Goal: Task Accomplishment & Management: Use online tool/utility

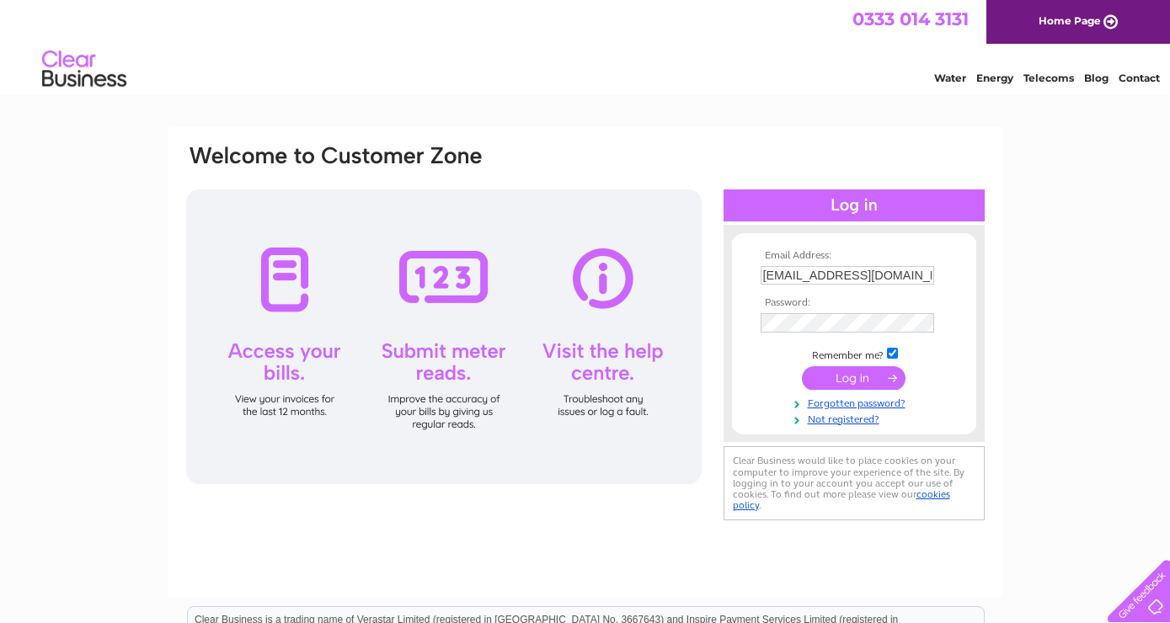
click at [861, 377] on input "submit" at bounding box center [854, 378] width 104 height 24
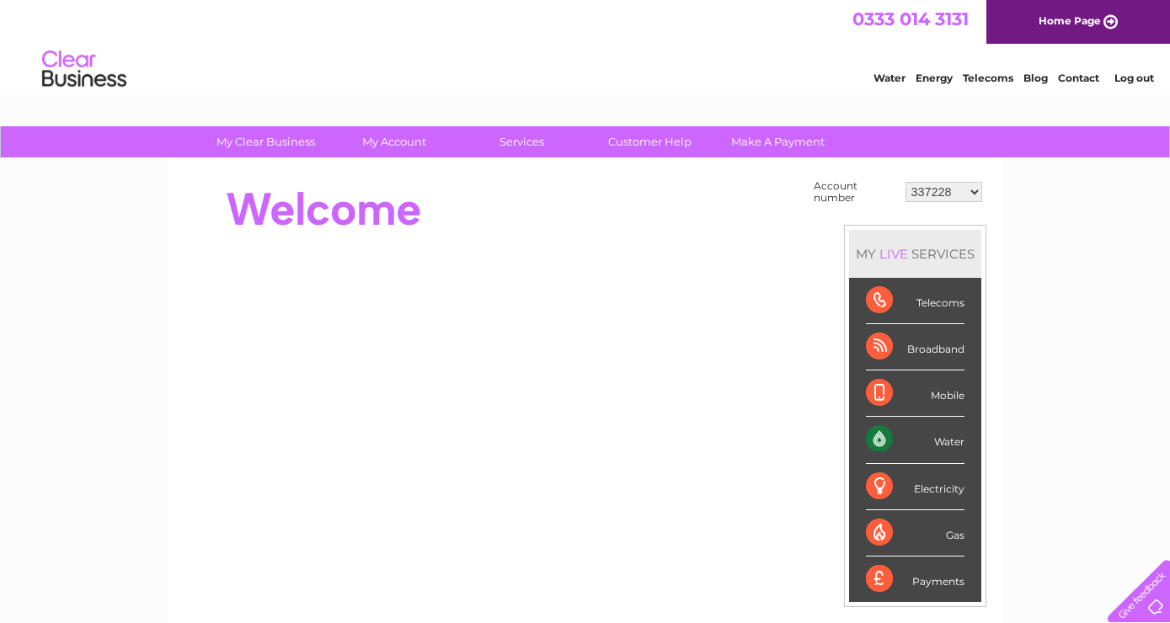
click at [905, 182] on select "337228 382500 439338 442724 442887 444861 444869 445778 447015 452092 452130 45…" at bounding box center [943, 192] width 77 height 20
select select "452130"
click option "452130" at bounding box center [0, 0] width 0 height 0
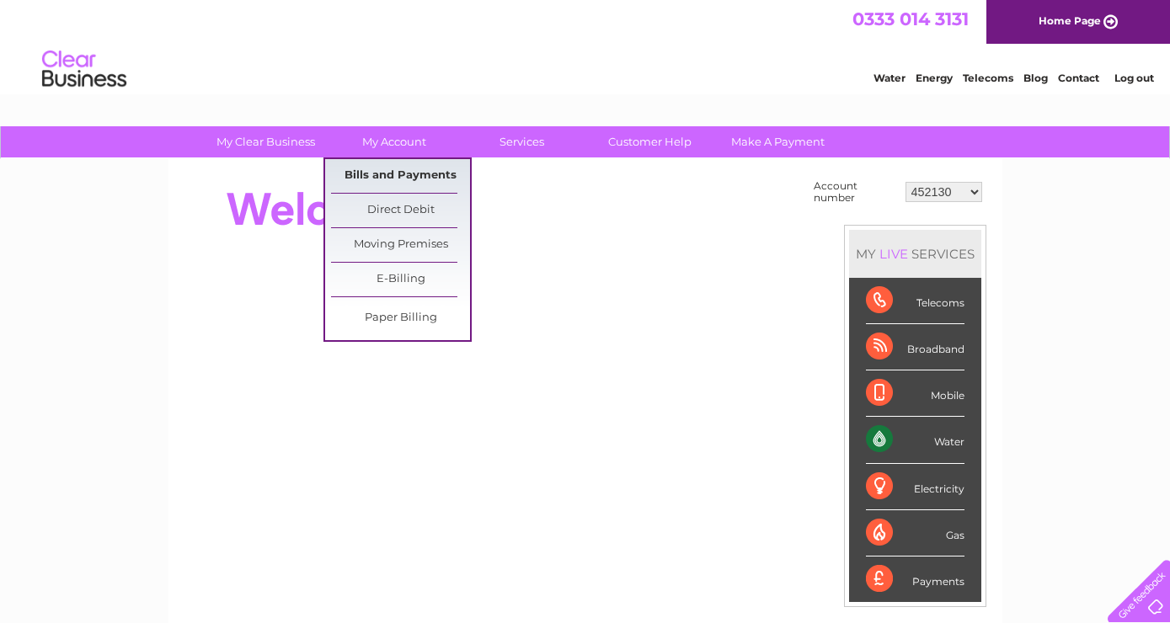
click at [392, 168] on link "Bills and Payments" at bounding box center [400, 176] width 139 height 34
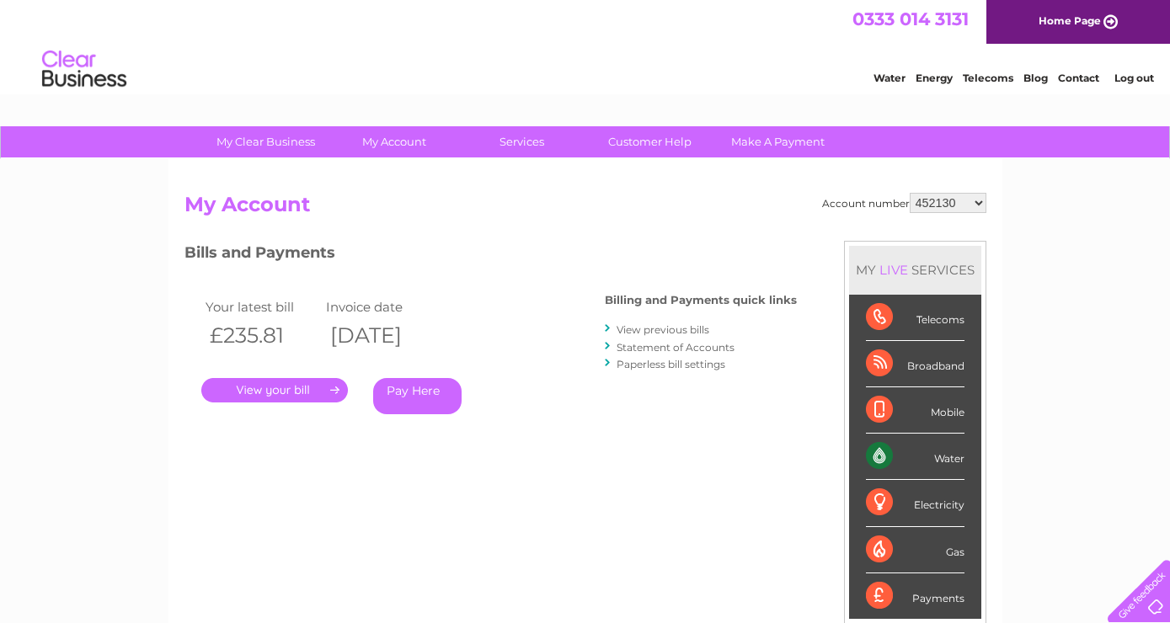
click at [311, 393] on link "." at bounding box center [274, 390] width 147 height 24
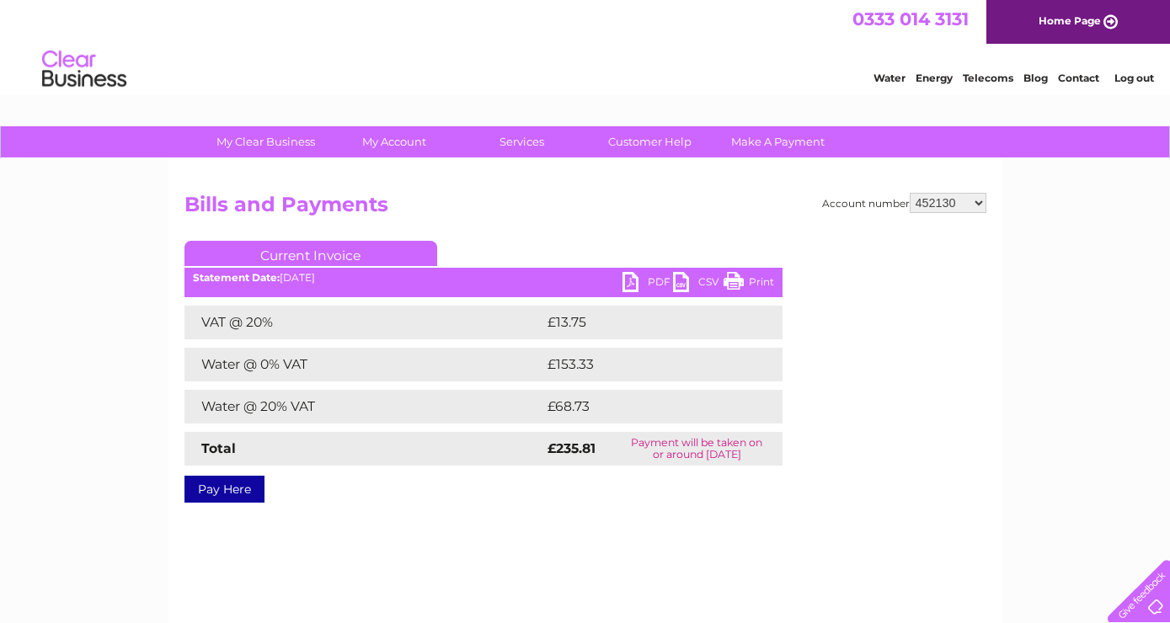
click at [659, 276] on link "PDF" at bounding box center [647, 284] width 51 height 24
click at [909, 193] on select "337228 382500 439338 442724 442887 444861 444869 445778 447015 452092 452130 45…" at bounding box center [947, 203] width 77 height 20
select select "30290433"
click option "30290433" at bounding box center [0, 0] width 0 height 0
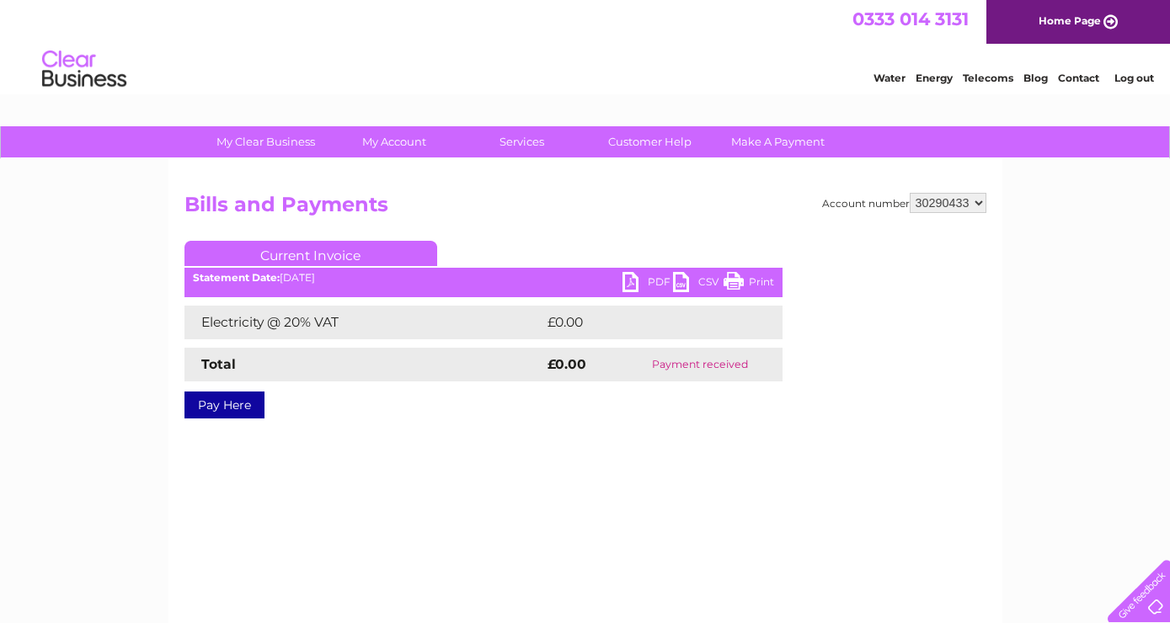
click at [663, 281] on link "PDF" at bounding box center [647, 284] width 51 height 24
click at [909, 193] on select "337228 382500 439338 442724 442887 444861 444869 445778 447015 452092 452130 45…" at bounding box center [947, 203] width 77 height 20
select select "30290443"
click option "30290443" at bounding box center [0, 0] width 0 height 0
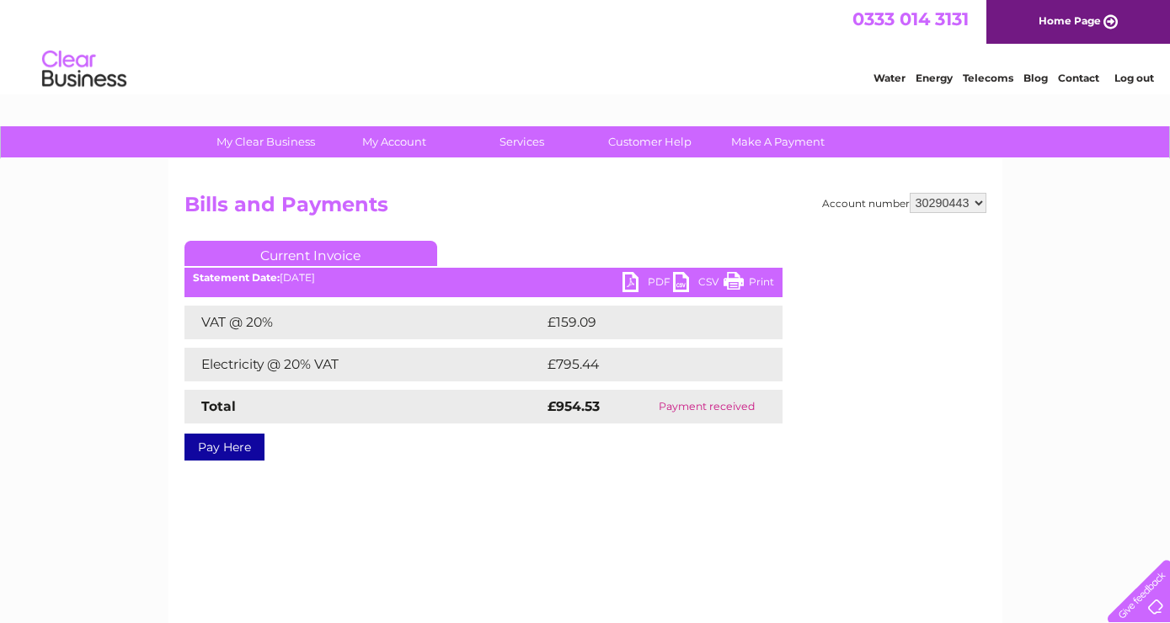
click at [252, 456] on link "Pay Here" at bounding box center [224, 447] width 80 height 27
click at [228, 444] on link "Pay Here" at bounding box center [224, 447] width 80 height 27
click at [648, 279] on link "PDF" at bounding box center [647, 284] width 51 height 24
click at [746, 515] on div "Account number 337228 382500 439338 442724 442887 444861 444869 445778 447015 4…" at bounding box center [585, 395] width 834 height 472
click at [658, 278] on link "PDF" at bounding box center [647, 284] width 51 height 24
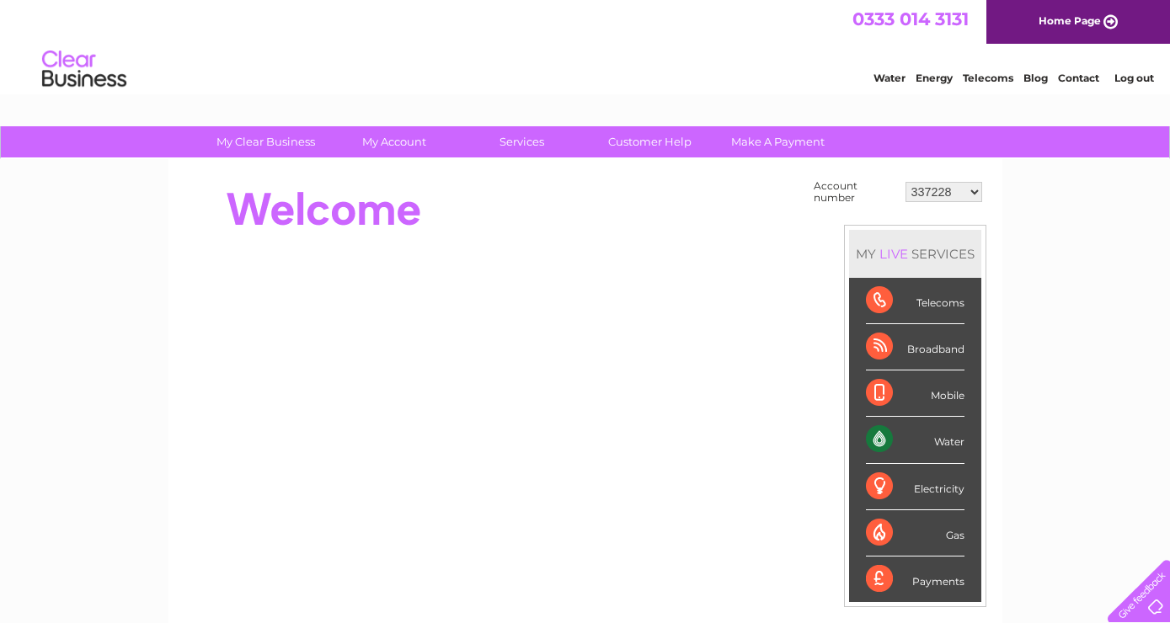
click at [905, 182] on select "337228 382500 439338 442724 442887 444861 444869 445778 447015 452092 452130 45…" at bounding box center [943, 192] width 77 height 20
select select "30290443"
click option "30290443" at bounding box center [0, 0] width 0 height 0
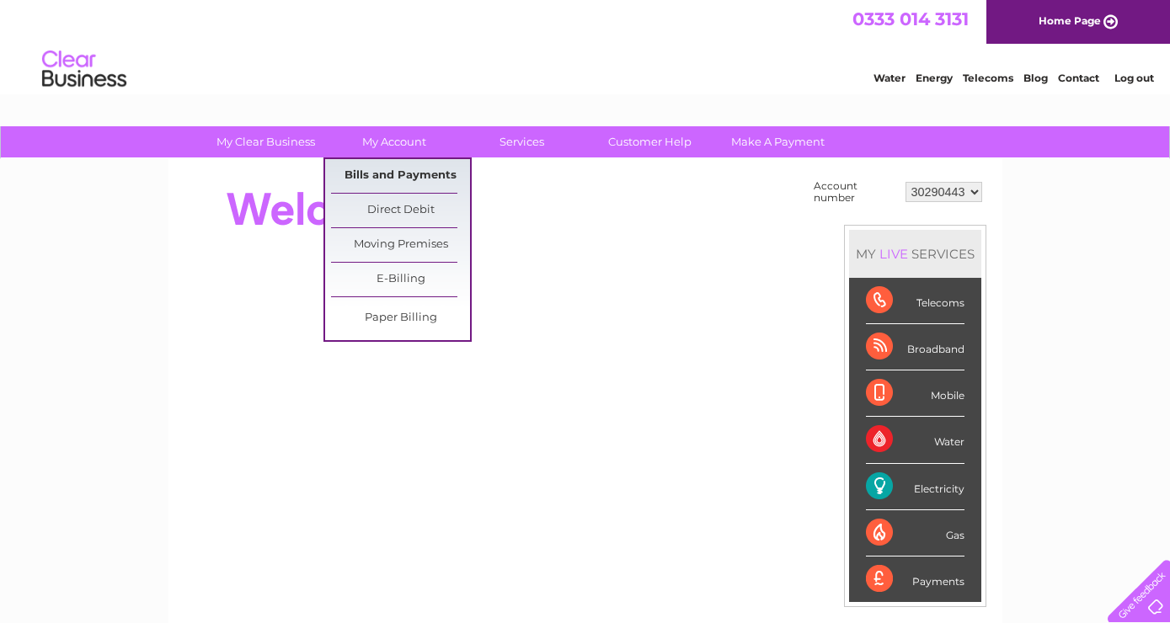
click at [409, 168] on link "Bills and Payments" at bounding box center [400, 176] width 139 height 34
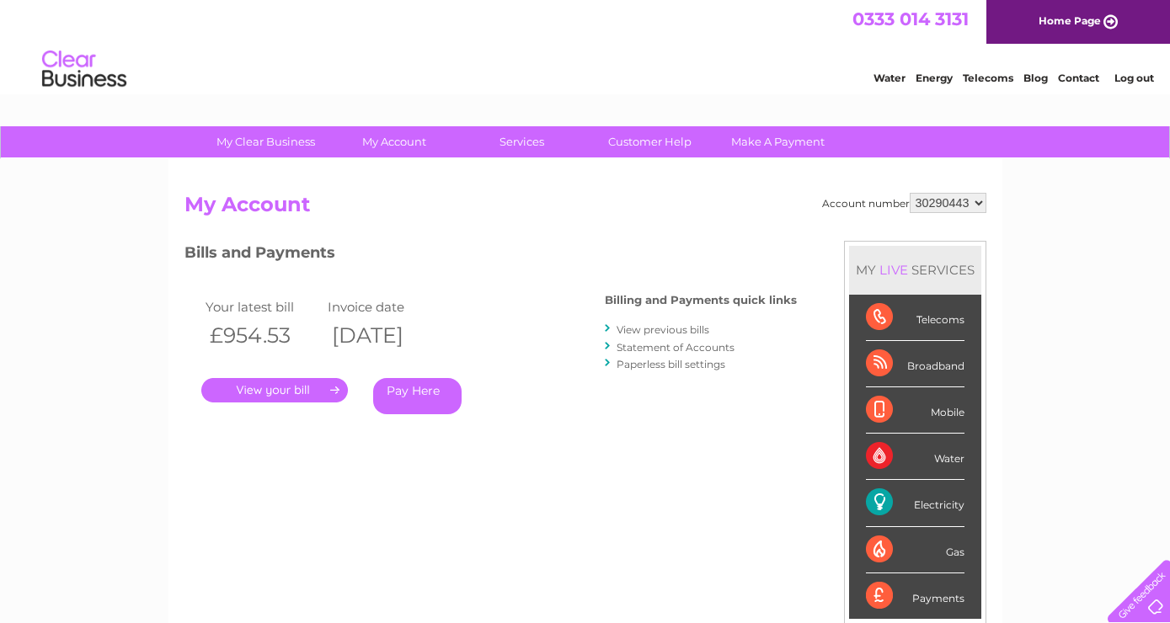
click at [653, 328] on link "View previous bills" at bounding box center [662, 329] width 93 height 13
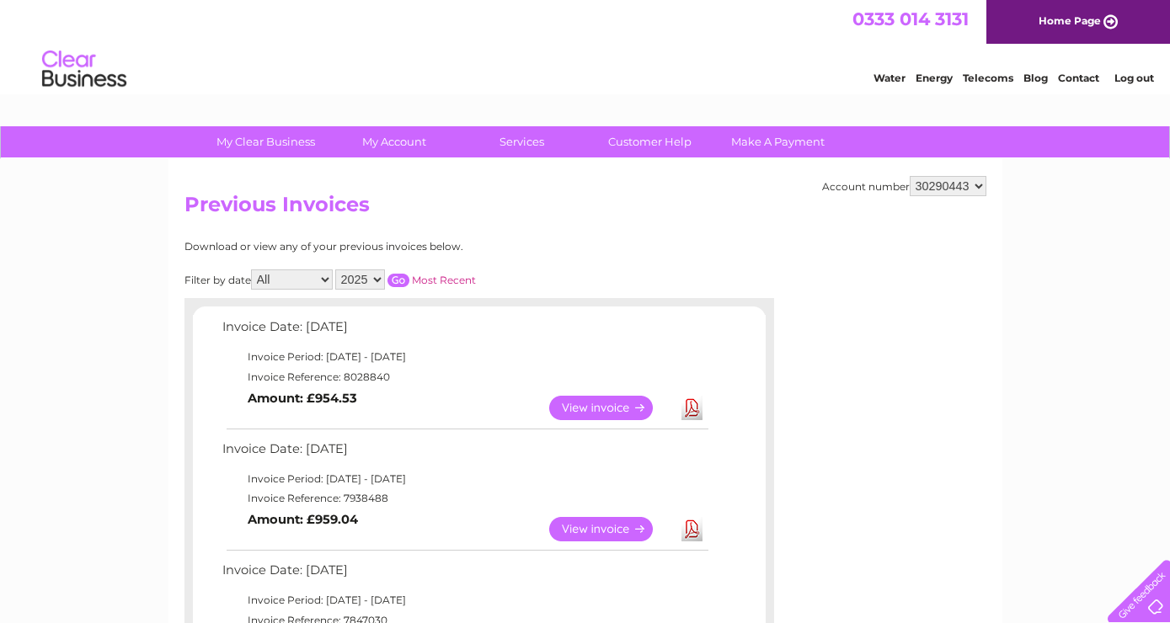
click at [610, 526] on link "View" at bounding box center [611, 529] width 124 height 24
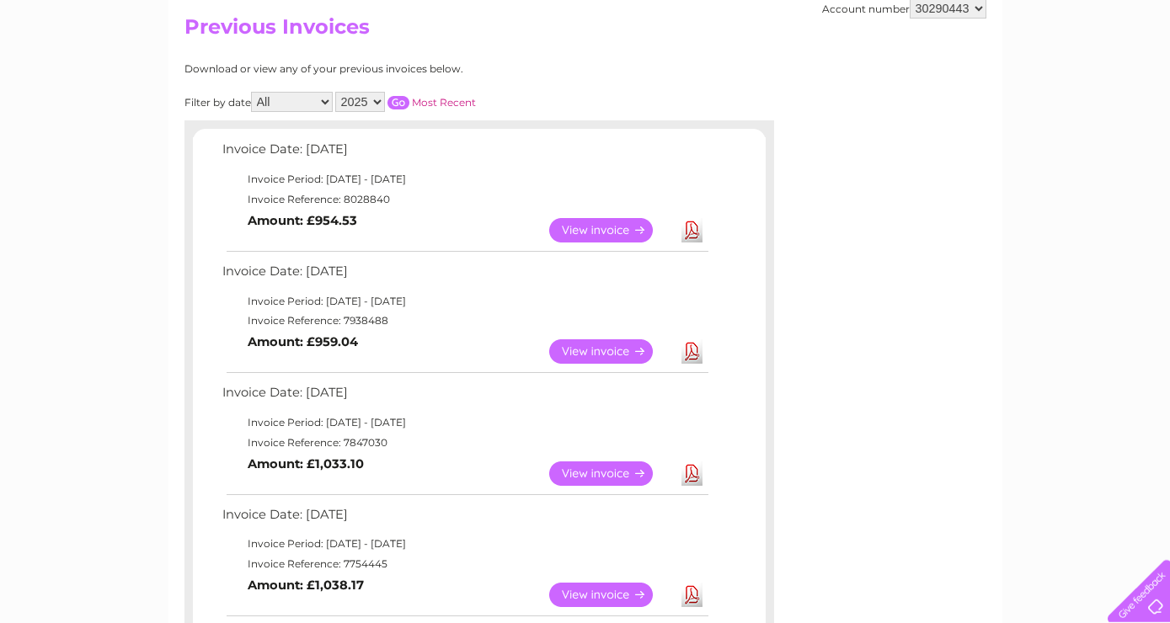
scroll to position [182, 0]
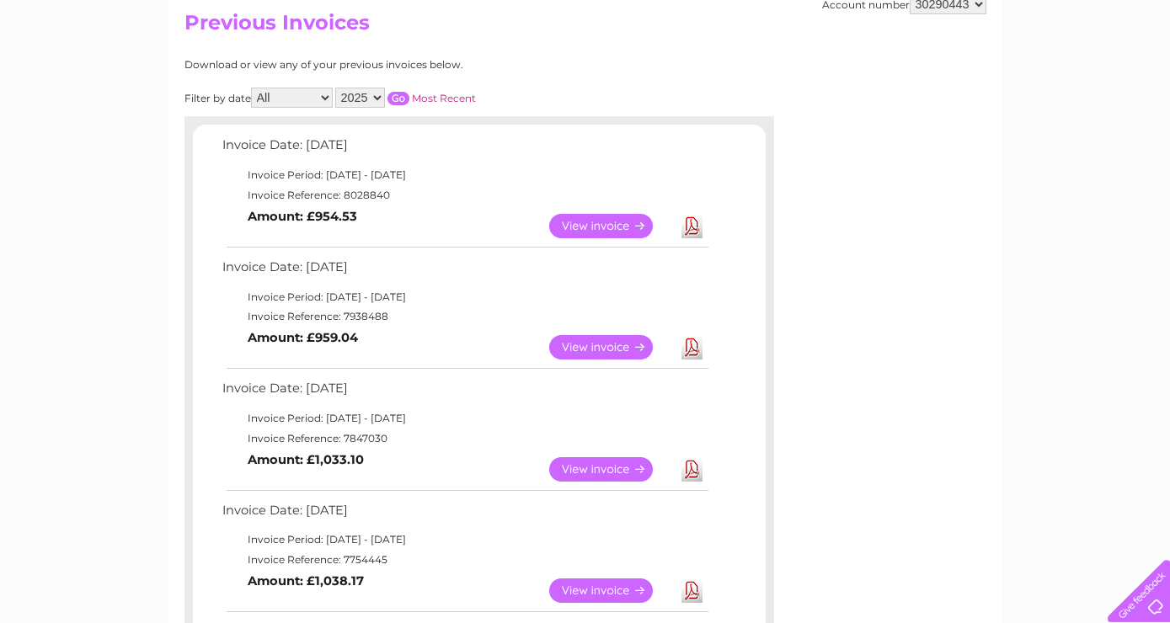
click at [614, 467] on link "View" at bounding box center [611, 469] width 124 height 24
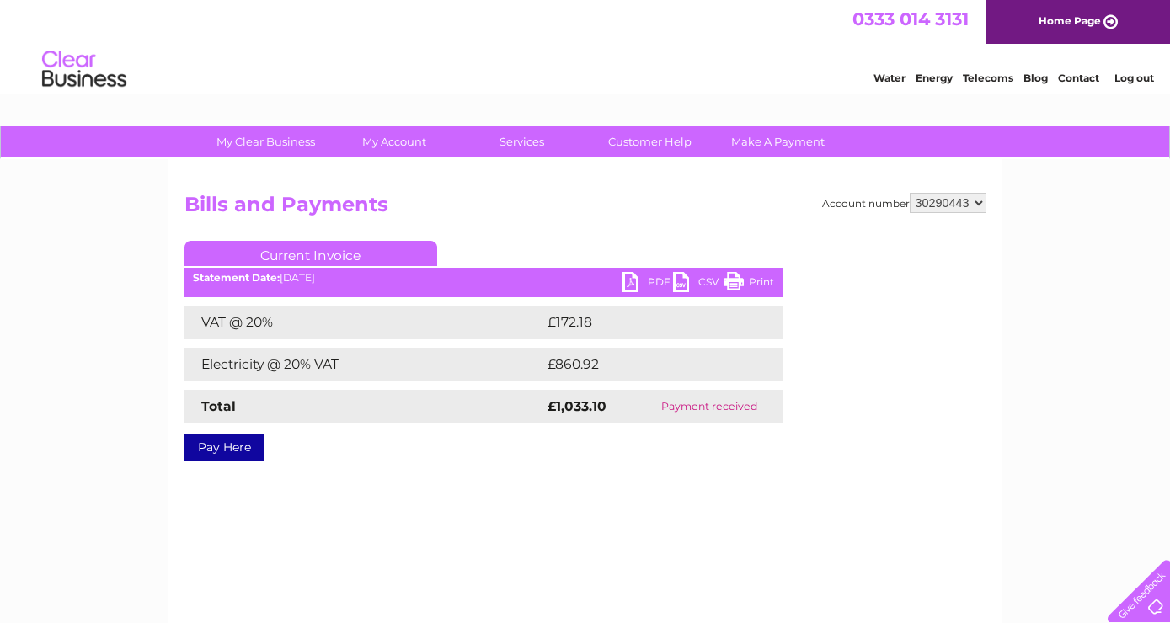
click at [620, 470] on div "Account number 337228 382500 439338 442724 442887 444861 444869 445778 447015 4…" at bounding box center [585, 395] width 834 height 472
click at [909, 193] on select "337228 382500 439338 442724 442887 444861 444869 445778 447015 452092 452130 45…" at bounding box center [947, 203] width 77 height 20
select select "447015"
click option "447015" at bounding box center [0, 0] width 0 height 0
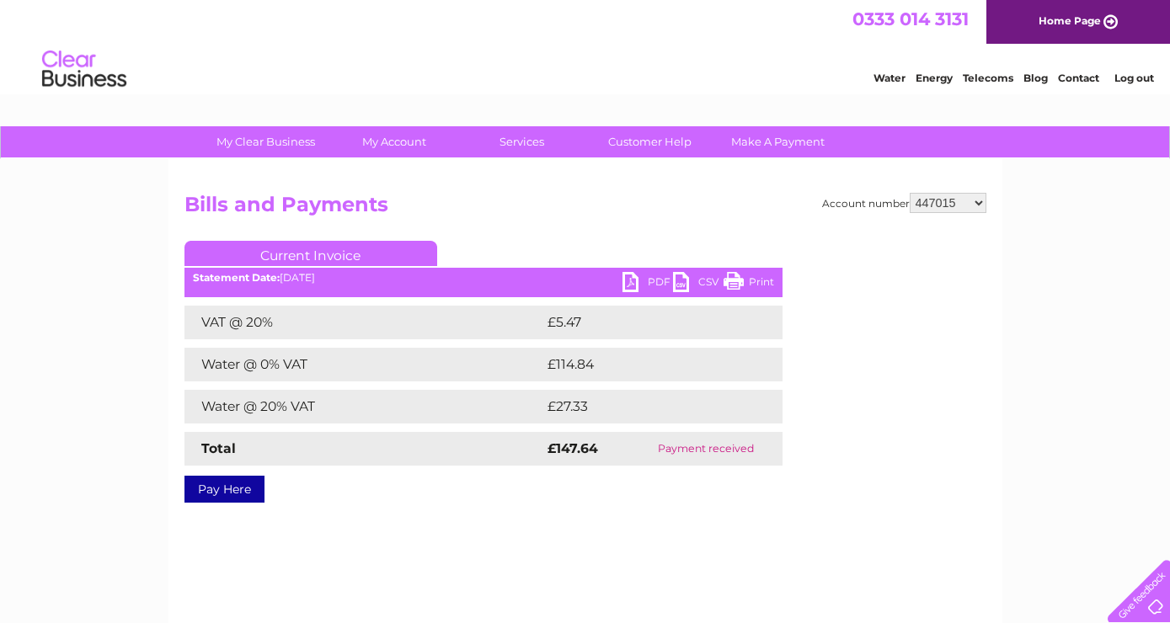
click at [648, 287] on link "PDF" at bounding box center [647, 284] width 51 height 24
click at [909, 193] on select "337228 382500 439338 442724 442887 444861 444869 445778 447015 452092 452130 45…" at bounding box center [947, 203] width 77 height 20
select select "30290443"
click option "30290443" at bounding box center [0, 0] width 0 height 0
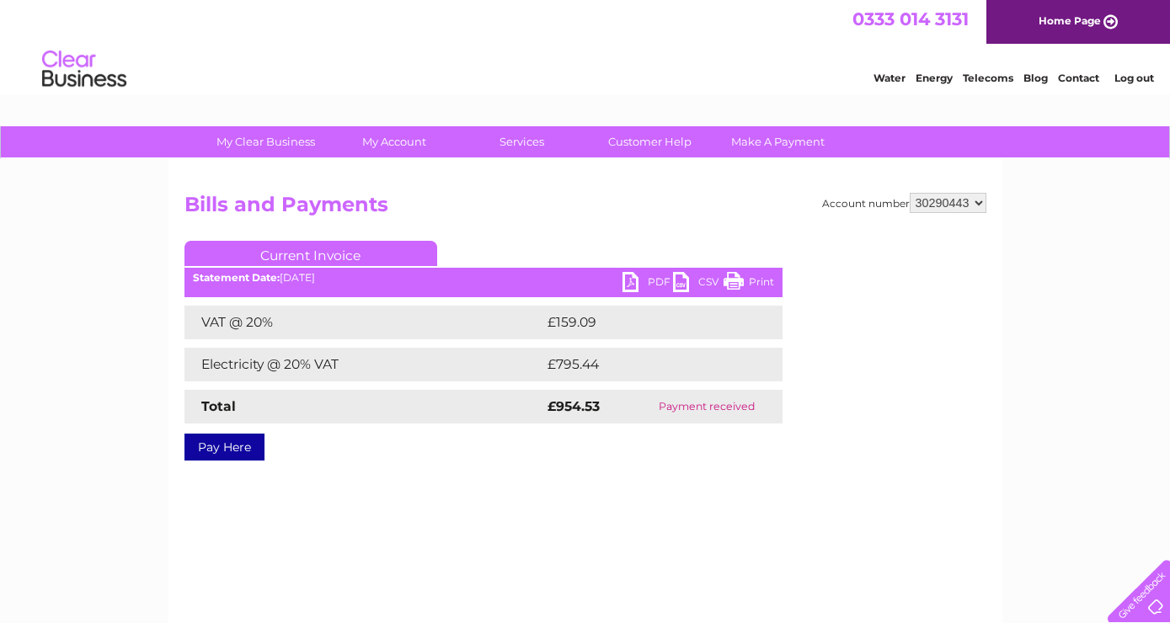
click at [653, 276] on link "PDF" at bounding box center [647, 284] width 51 height 24
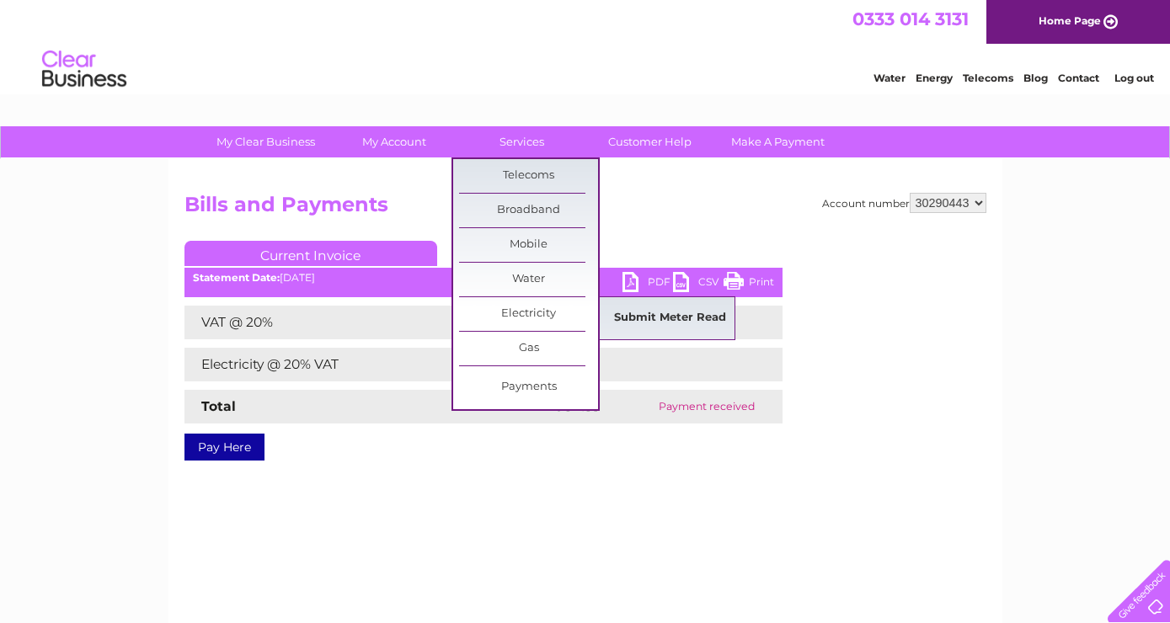
click at [660, 314] on link "Submit Meter Read" at bounding box center [669, 318] width 139 height 34
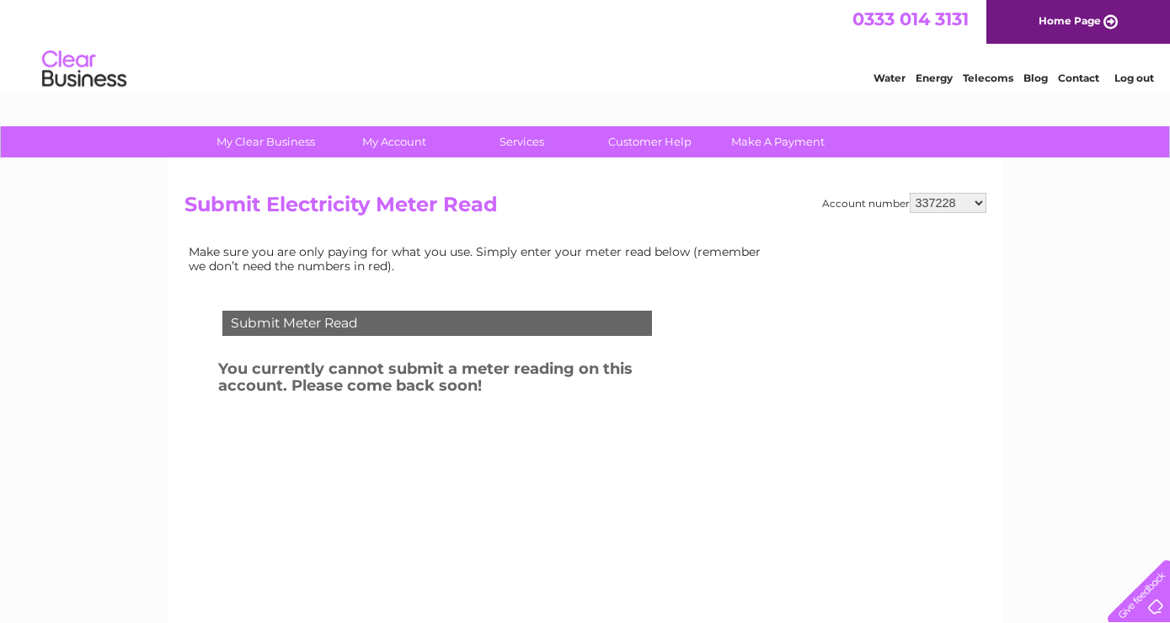
click at [909, 193] on select "337228 382500 439338 442724 442887 444861 444869 445778 447015 452092 452130 45…" at bounding box center [947, 203] width 77 height 20
select select "30290443"
click option "30290443" at bounding box center [0, 0] width 0 height 0
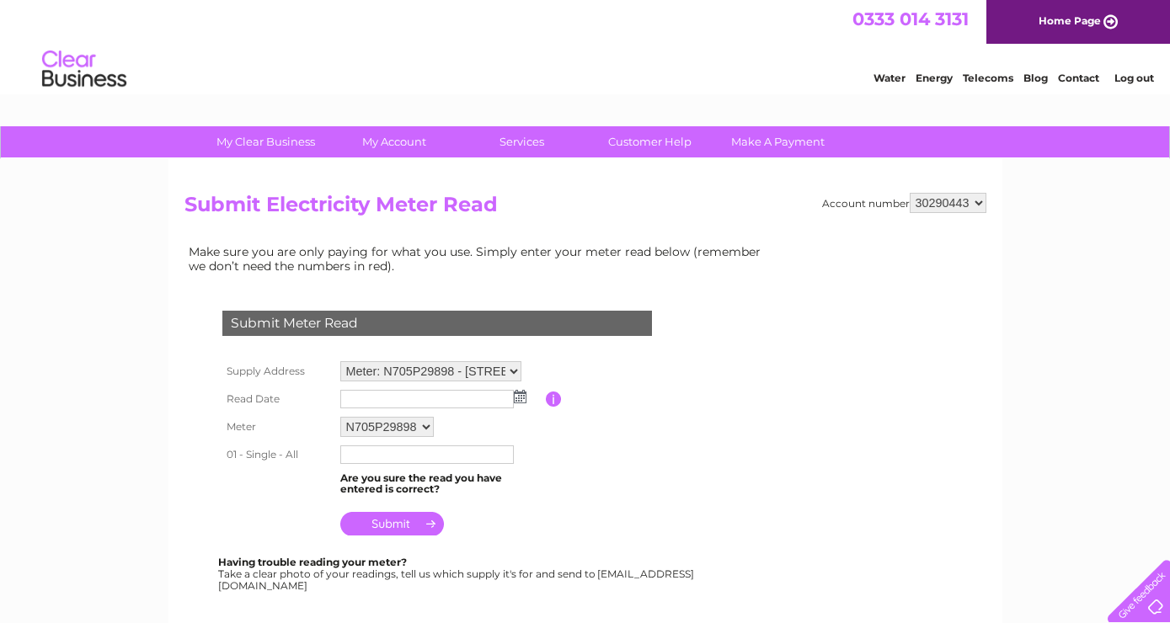
click at [521, 395] on img at bounding box center [520, 396] width 13 height 13
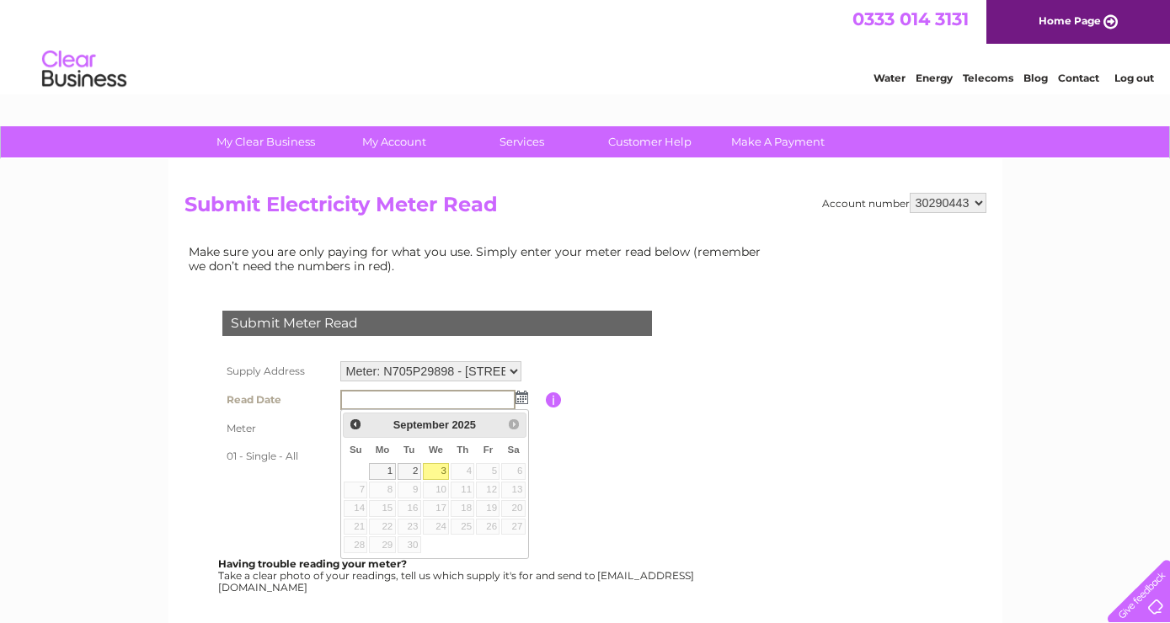
click at [440, 470] on link "3" at bounding box center [436, 471] width 27 height 17
type input "[DATE]"
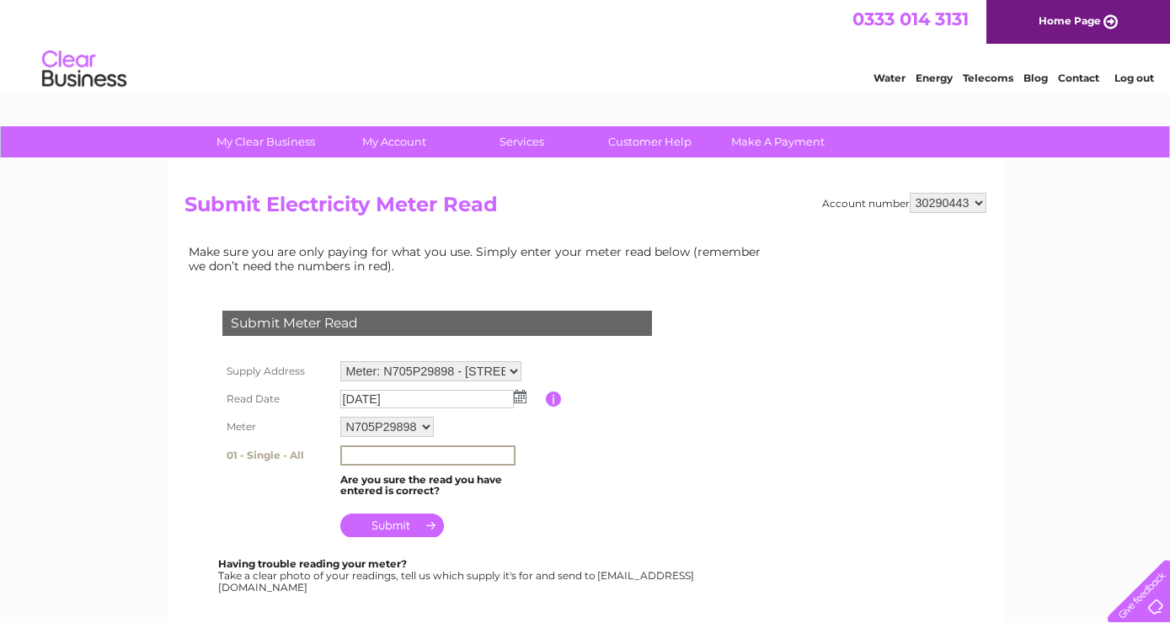
click at [412, 457] on input "text" at bounding box center [427, 455] width 175 height 20
type input "421722"
click at [409, 520] on input "submit" at bounding box center [392, 524] width 104 height 24
